Goal: Transaction & Acquisition: Purchase product/service

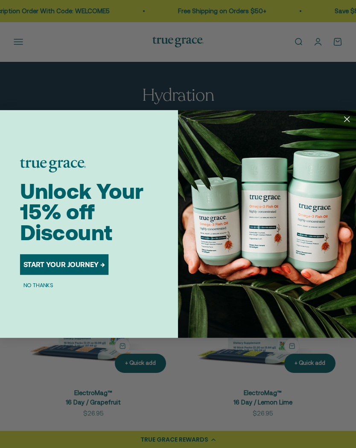
click at [351, 117] on circle "Close dialog" at bounding box center [347, 120] width 12 height 12
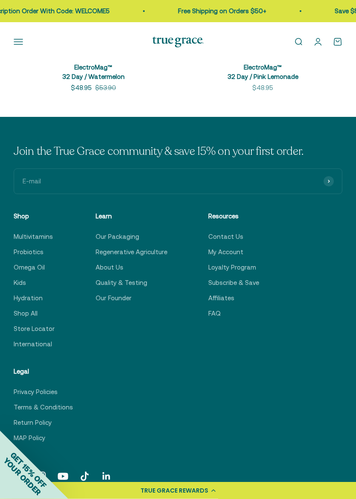
scroll to position [981, 0]
click at [35, 293] on link "Hydration" at bounding box center [28, 298] width 29 height 10
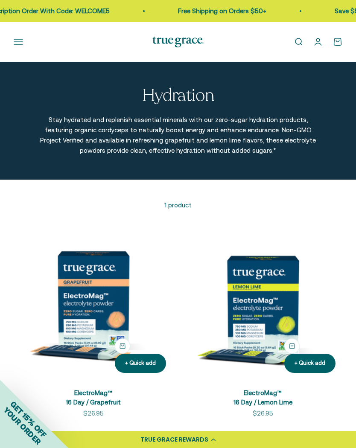
click at [20, 41] on button "Open navigation menu" at bounding box center [18, 41] width 9 height 9
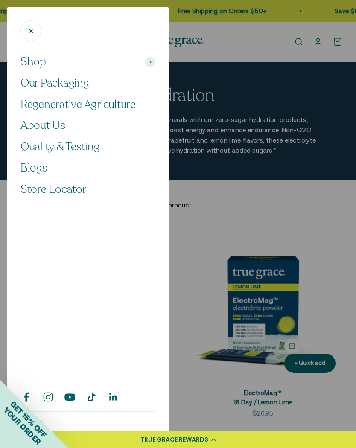
click at [94, 101] on span "Regenerative Agriculture" at bounding box center [77, 104] width 115 height 15
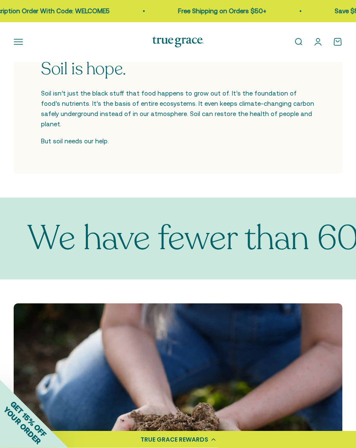
scroll to position [534, 0]
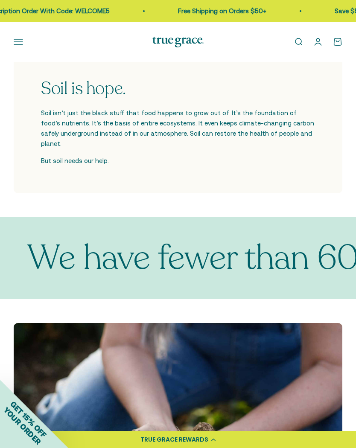
click at [23, 37] on button "Open navigation menu" at bounding box center [18, 41] width 9 height 9
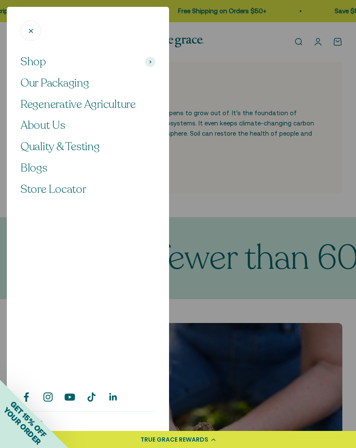
click at [84, 142] on span "Quality & Testing" at bounding box center [59, 146] width 79 height 15
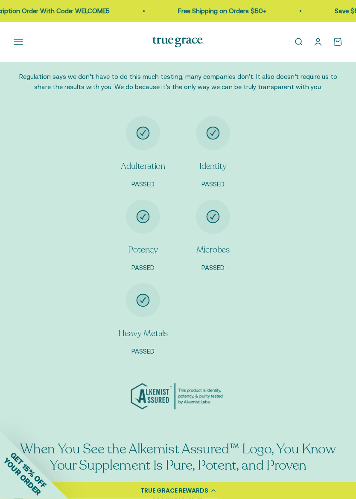
scroll to position [860, 0]
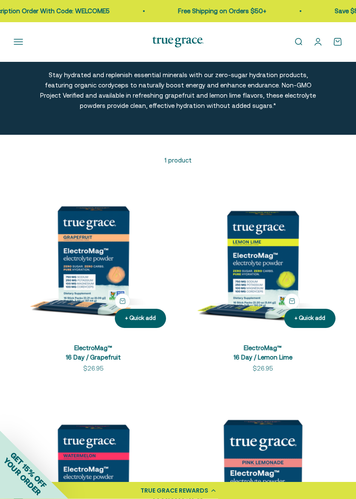
scroll to position [51, 0]
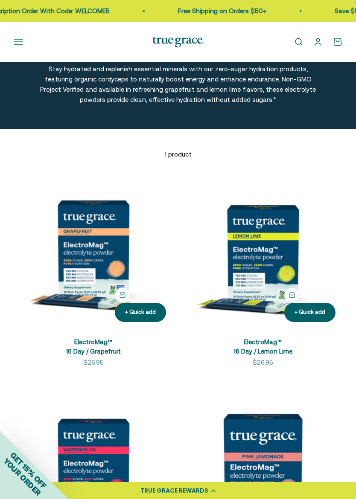
click at [246, 283] on img at bounding box center [262, 249] width 159 height 159
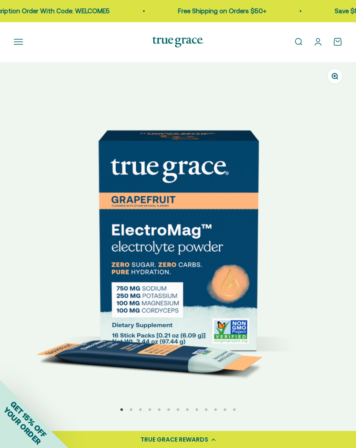
select select "3"
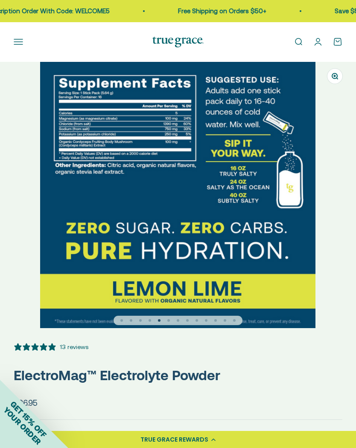
scroll to position [0, 1428]
